Goal: Information Seeking & Learning: Check status

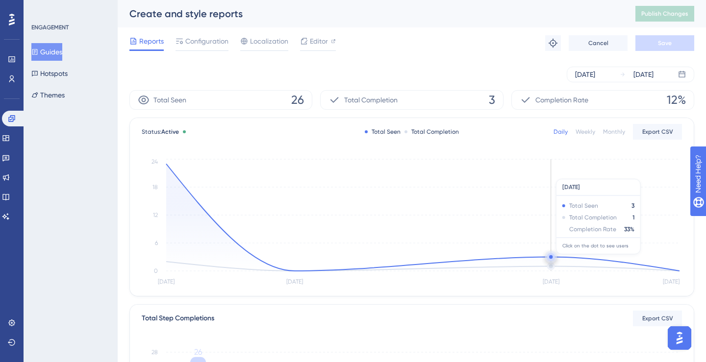
click at [551, 259] on circle at bounding box center [551, 258] width 1 height 1
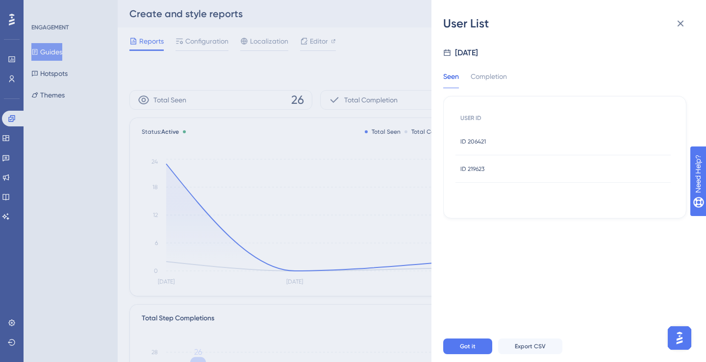
click at [362, 68] on div "User List Sep 11, 2025 Seen Completion USER ID ID 206421 ID 206421 ID 219623 ID…" at bounding box center [353, 181] width 706 height 362
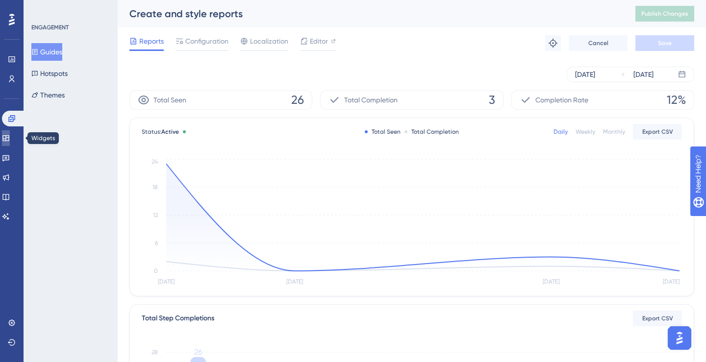
click at [10, 145] on link at bounding box center [6, 138] width 8 height 16
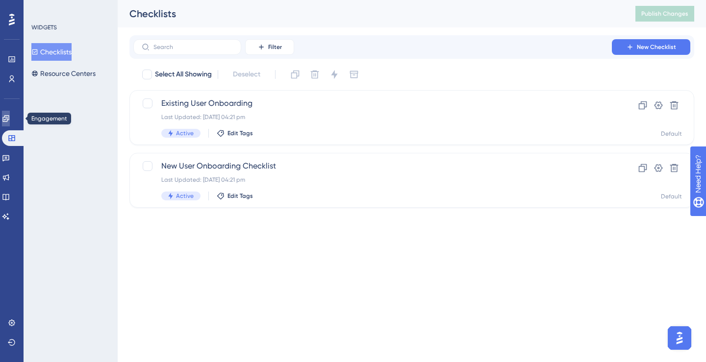
click at [10, 123] on link at bounding box center [6, 119] width 8 height 16
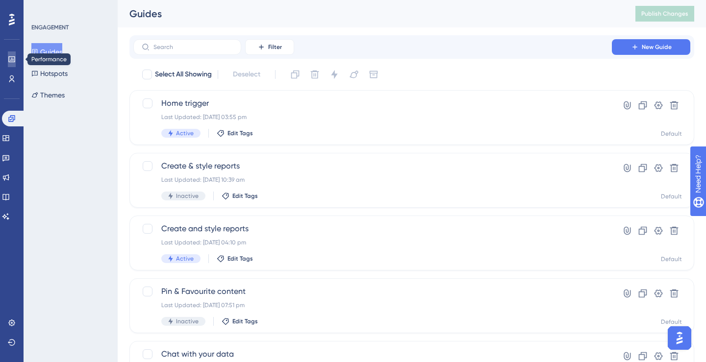
click at [11, 63] on link at bounding box center [12, 60] width 8 height 16
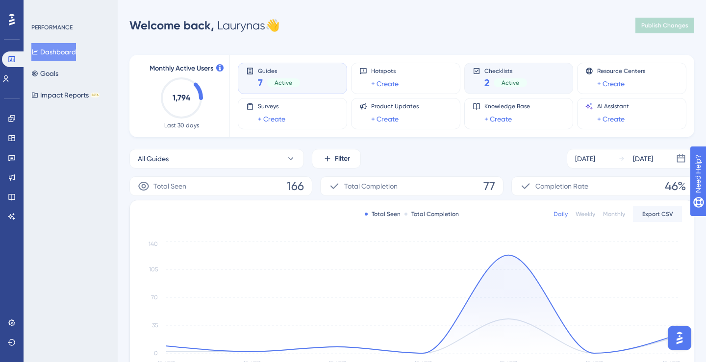
click at [511, 73] on span "Checklists" at bounding box center [506, 70] width 43 height 7
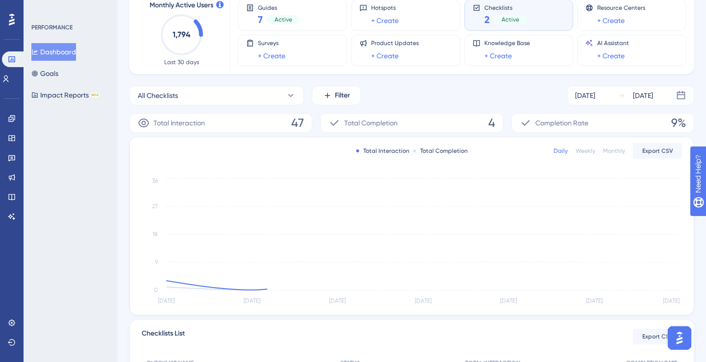
scroll to position [64, 0]
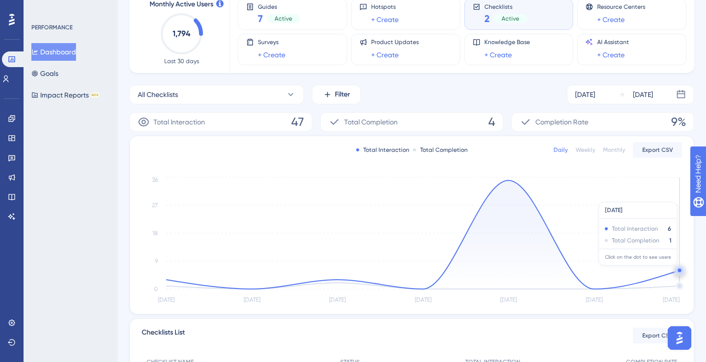
click at [680, 271] on circle at bounding box center [679, 270] width 3 height 3
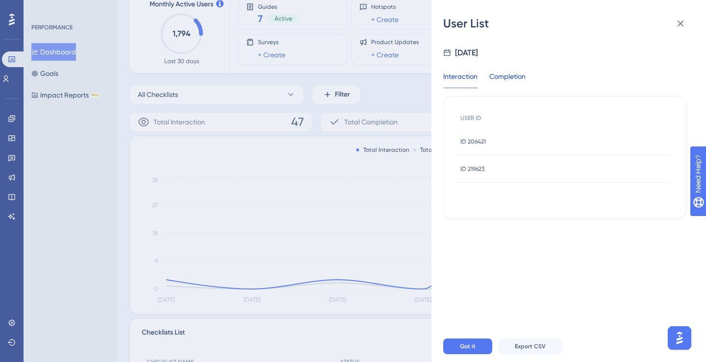
click at [504, 86] on div "Completion" at bounding box center [507, 80] width 36 height 18
click at [463, 73] on div "Interaction" at bounding box center [460, 80] width 34 height 18
click at [471, 145] on span "ID 206421" at bounding box center [474, 142] width 26 height 8
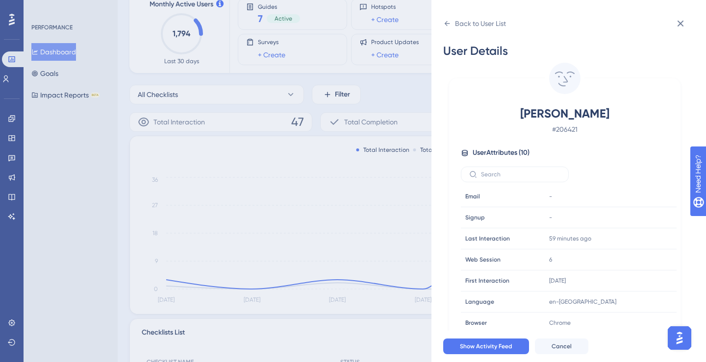
click at [537, 116] on span "Dale Hickey" at bounding box center [565, 114] width 173 height 16
copy span "Dale Hickey"
click at [447, 21] on icon at bounding box center [447, 23] width 5 height 5
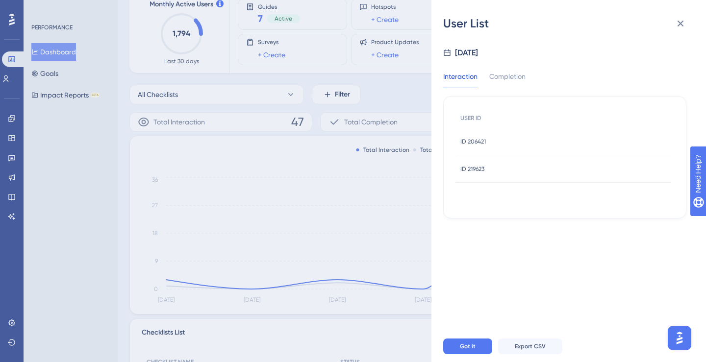
click at [492, 169] on div "ID 219623 ID 219623" at bounding box center [563, 168] width 215 height 27
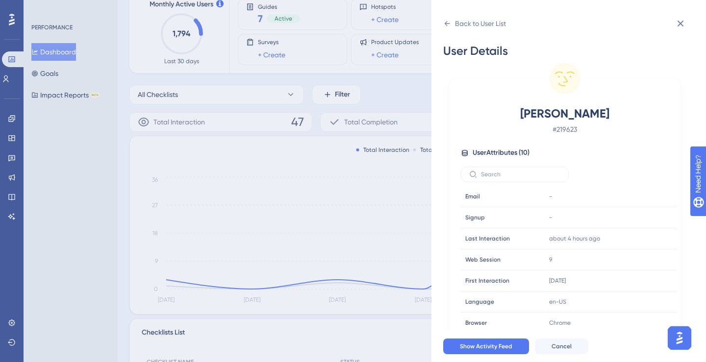
click at [554, 111] on span "Rosie Hunt" at bounding box center [565, 114] width 173 height 16
copy span "Rosie Hunt"
click at [472, 26] on div "Back to User List" at bounding box center [480, 24] width 51 height 12
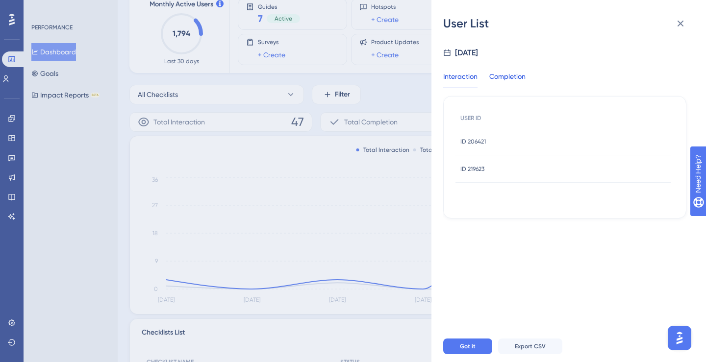
click at [509, 79] on div "Completion" at bounding box center [507, 80] width 36 height 18
click at [485, 142] on span "ID 206421" at bounding box center [474, 142] width 26 height 8
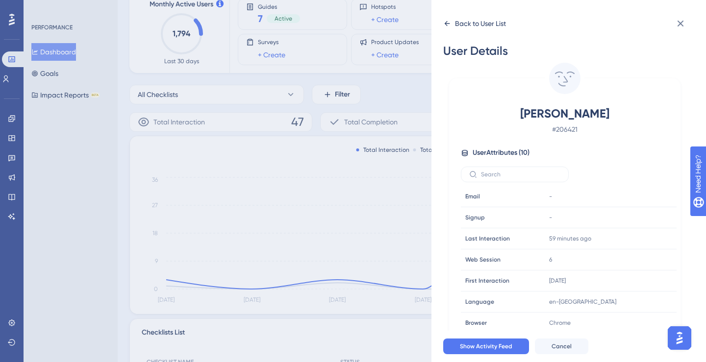
click at [448, 26] on icon at bounding box center [447, 24] width 8 height 8
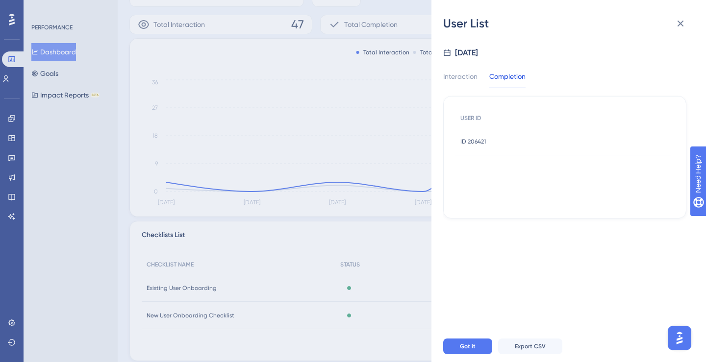
scroll to position [187, 0]
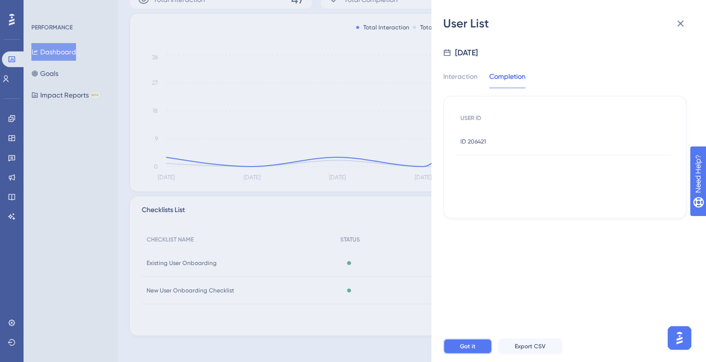
click at [465, 343] on span "Got it" at bounding box center [468, 347] width 16 height 8
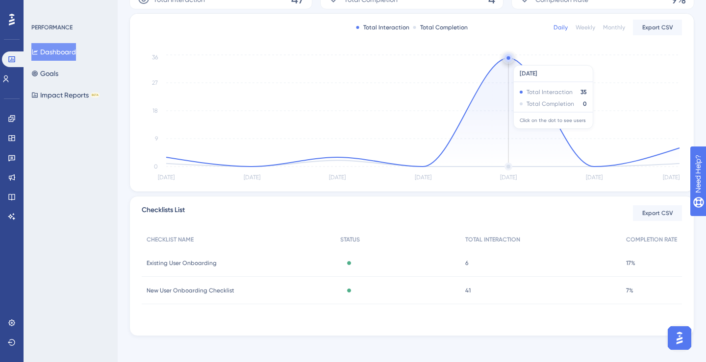
click at [507, 60] on circle at bounding box center [509, 58] width 8 height 8
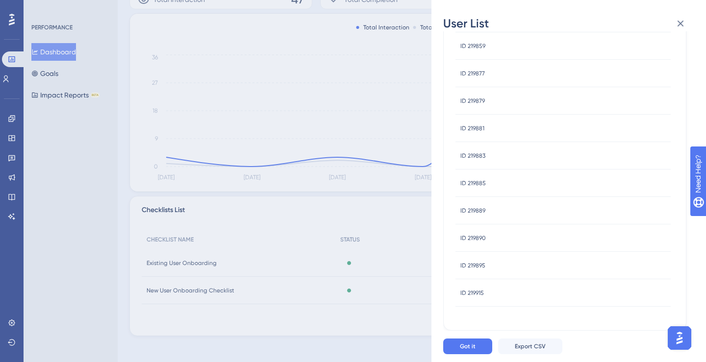
scroll to position [0, 0]
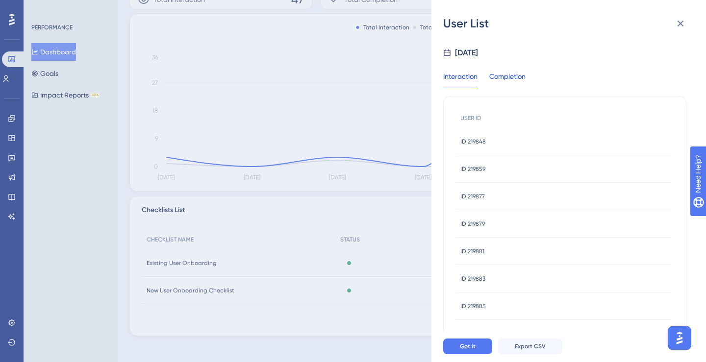
click at [513, 83] on div "Completion" at bounding box center [507, 80] width 36 height 18
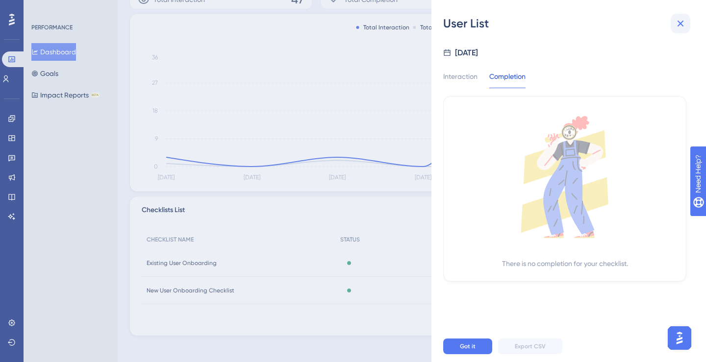
click at [684, 18] on icon at bounding box center [681, 24] width 12 height 12
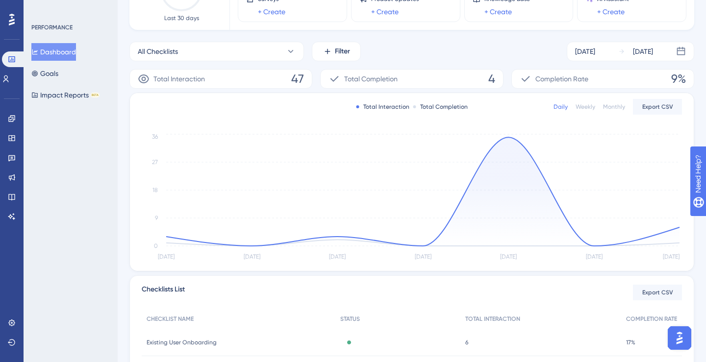
scroll to position [102, 0]
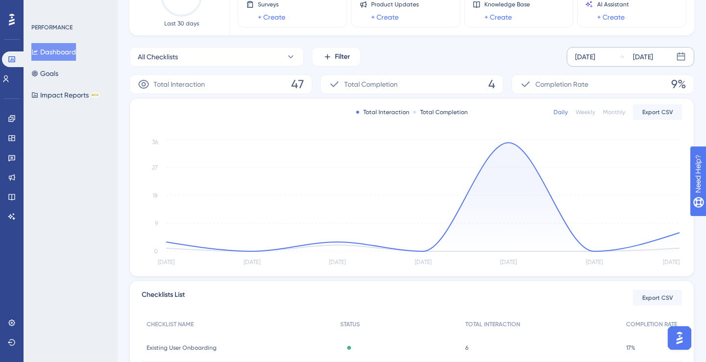
click at [595, 59] on div "[DATE]" at bounding box center [585, 57] width 20 height 12
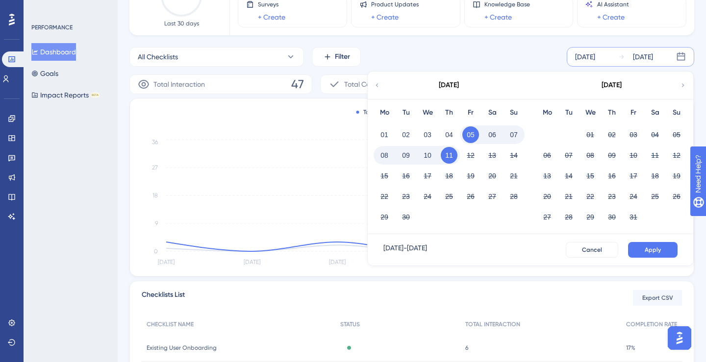
click at [447, 159] on button "11" at bounding box center [449, 155] width 17 height 17
click at [653, 247] on span "Apply" at bounding box center [653, 250] width 16 height 8
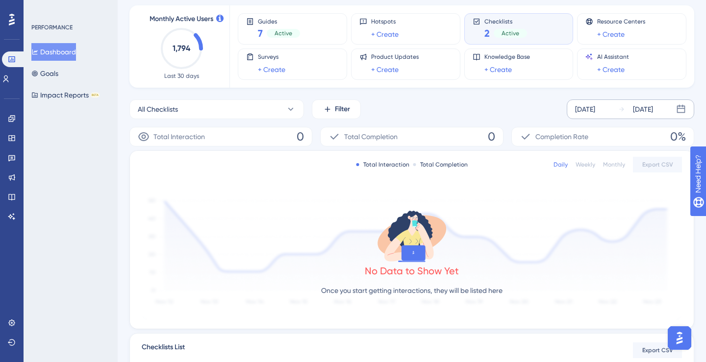
scroll to position [46, 0]
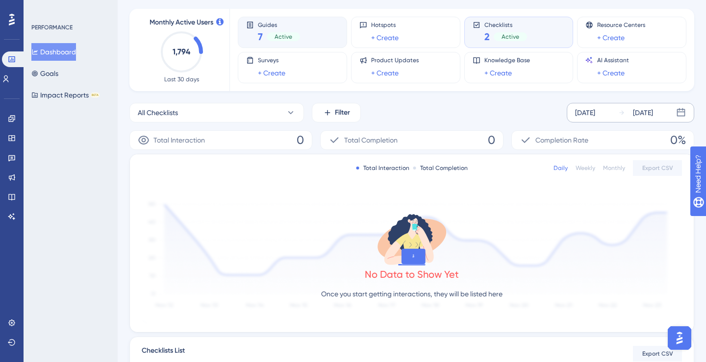
click at [331, 43] on div "Guides 7 Active" at bounding box center [292, 32] width 93 height 23
click at [595, 117] on div "[DATE]" at bounding box center [585, 113] width 20 height 12
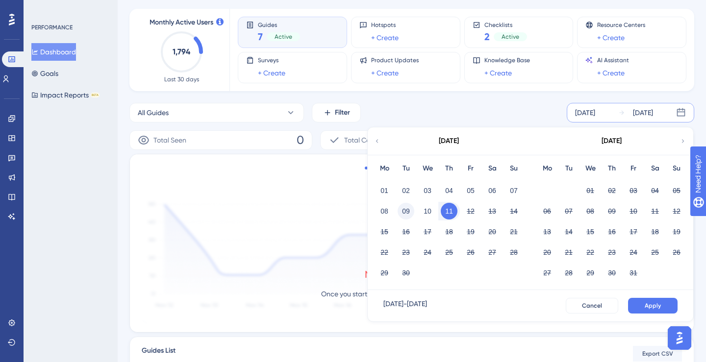
click at [411, 215] on button "09" at bounding box center [406, 211] width 17 height 17
click at [663, 310] on button "Apply" at bounding box center [653, 306] width 50 height 16
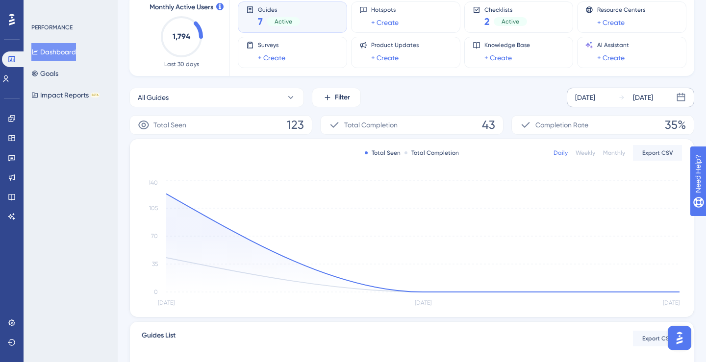
scroll to position [63, 0]
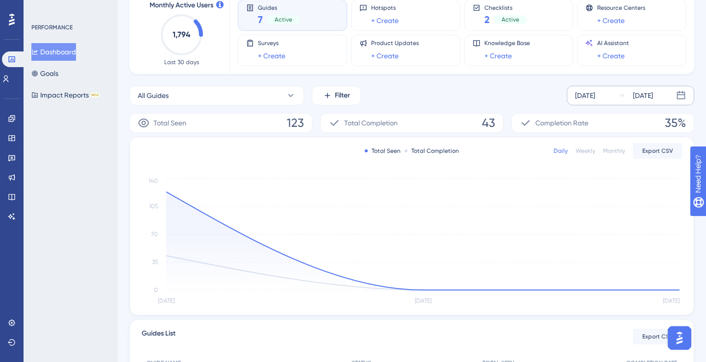
click at [585, 148] on div "Weekly" at bounding box center [586, 151] width 20 height 8
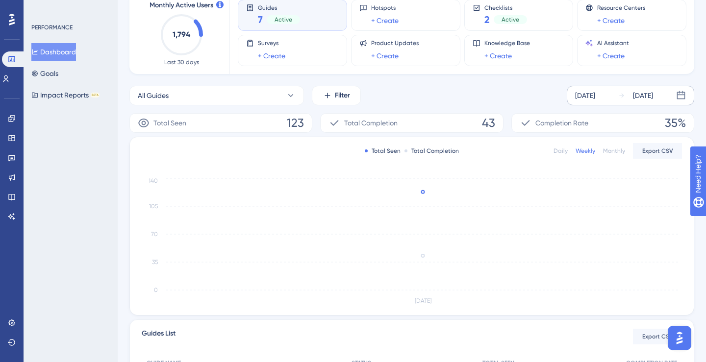
click at [560, 151] on div "Daily" at bounding box center [561, 151] width 14 height 8
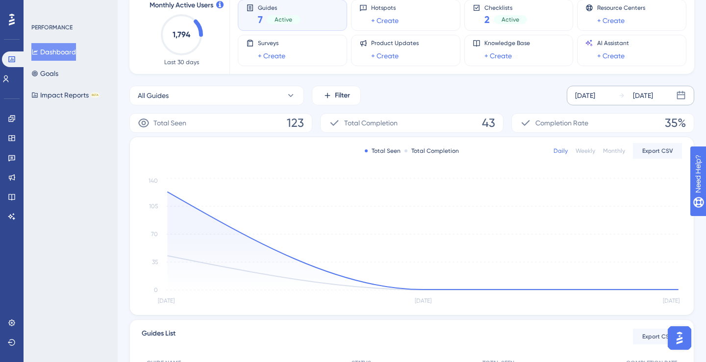
click at [89, 241] on div "PERFORMANCE Dashboard Goals Impact Reports BETA" at bounding box center [71, 181] width 94 height 362
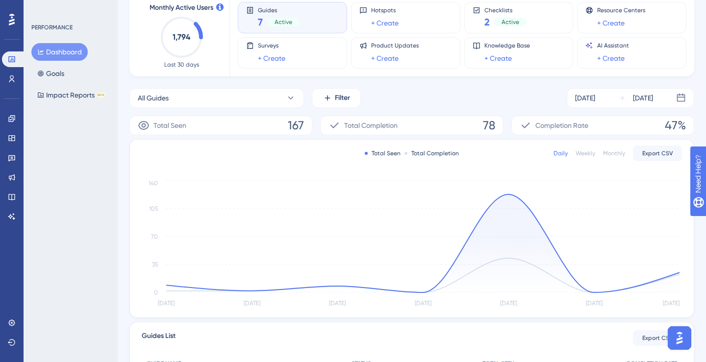
scroll to position [61, 0]
click at [475, 30] on div "Checklists 2 Active" at bounding box center [518, 16] width 109 height 31
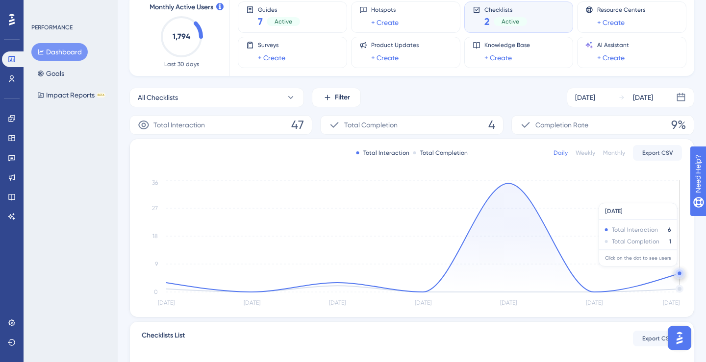
click at [676, 272] on circle at bounding box center [680, 274] width 8 height 8
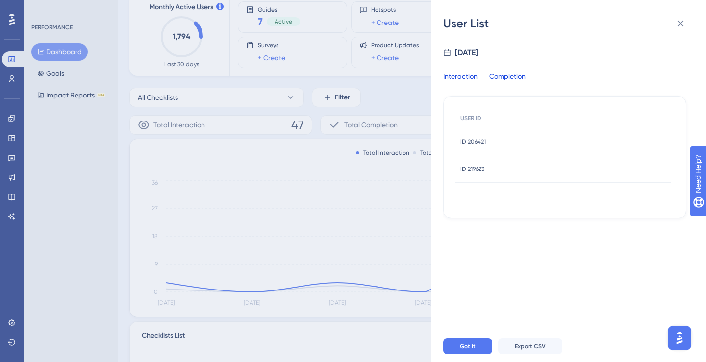
click at [499, 77] on div "Completion" at bounding box center [507, 80] width 36 height 18
click at [378, 91] on div "User List [DATE] Interaction Completion USER ID ID 206421 ID 206421 Got it Expo…" at bounding box center [353, 181] width 706 height 362
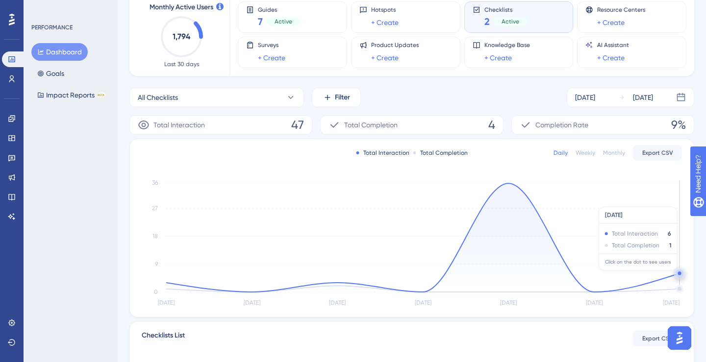
click at [679, 276] on circle at bounding box center [680, 274] width 8 height 8
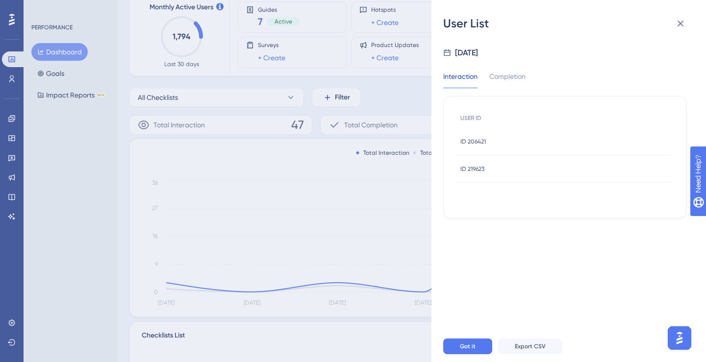
click at [355, 239] on div "User List [DATE] Interaction Completion USER ID ID 206421 ID 206421 ID 219623 I…" at bounding box center [353, 181] width 706 height 362
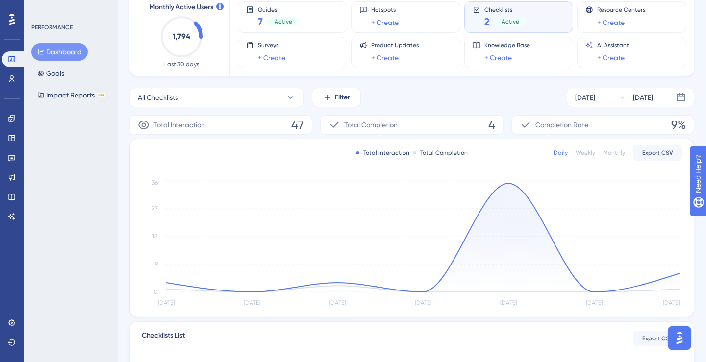
scroll to position [18, 0]
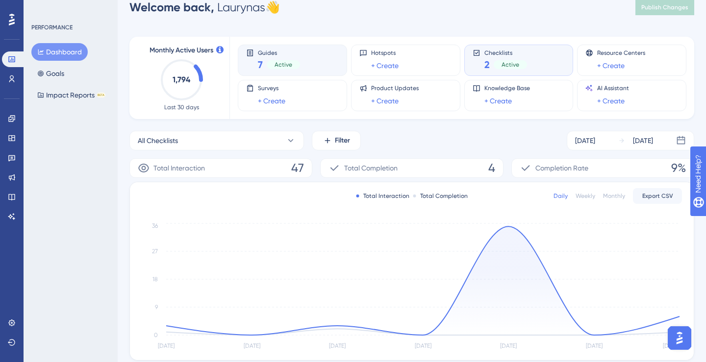
click at [292, 55] on span "Guides" at bounding box center [279, 52] width 42 height 7
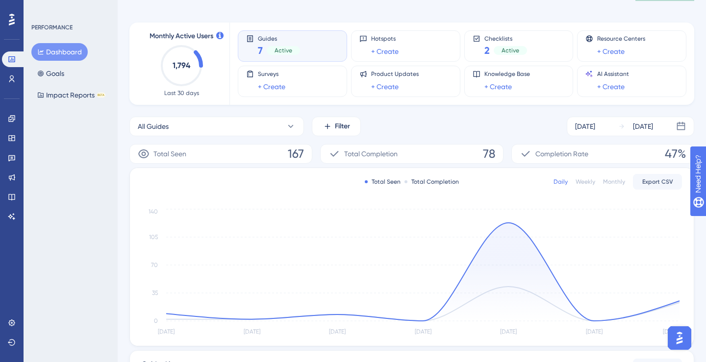
scroll to position [34, 0]
click at [595, 128] on div "[DATE]" at bounding box center [585, 125] width 20 height 12
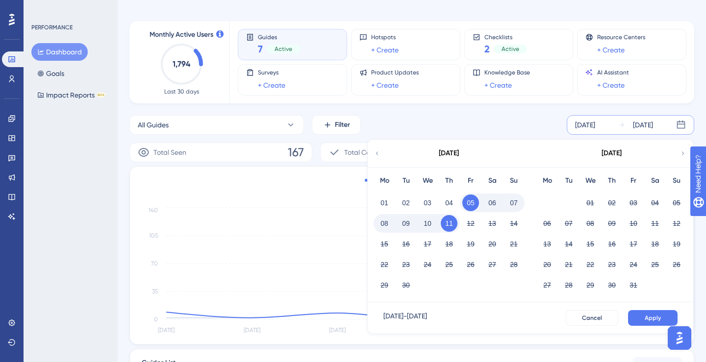
click at [443, 226] on button "11" at bounding box center [449, 223] width 17 height 17
click at [642, 312] on button "Apply" at bounding box center [653, 318] width 50 height 16
